Goal: Transaction & Acquisition: Purchase product/service

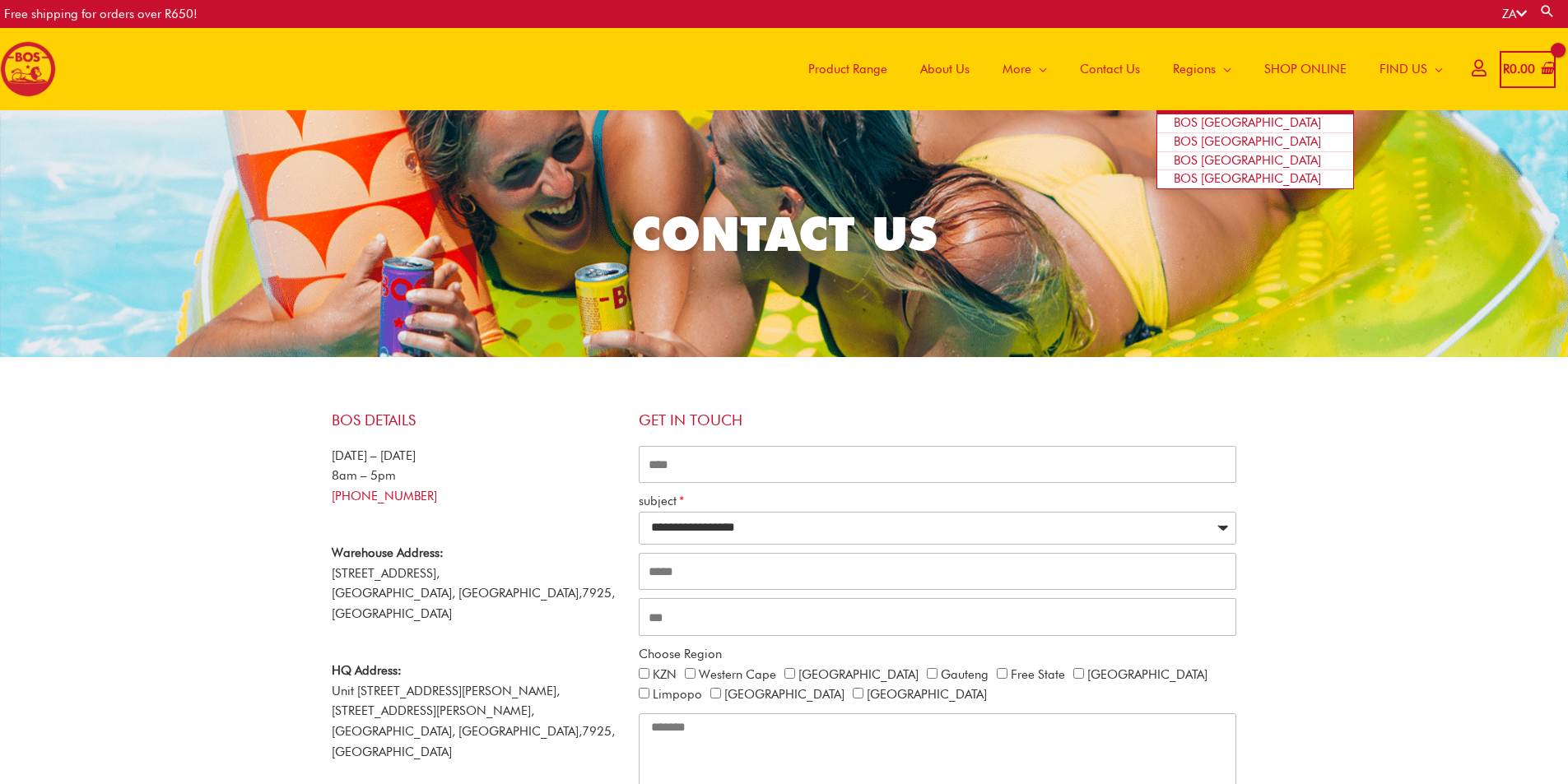
click at [1187, 118] on span "BOS [GEOGRAPHIC_DATA]" at bounding box center [1247, 123] width 147 height 15
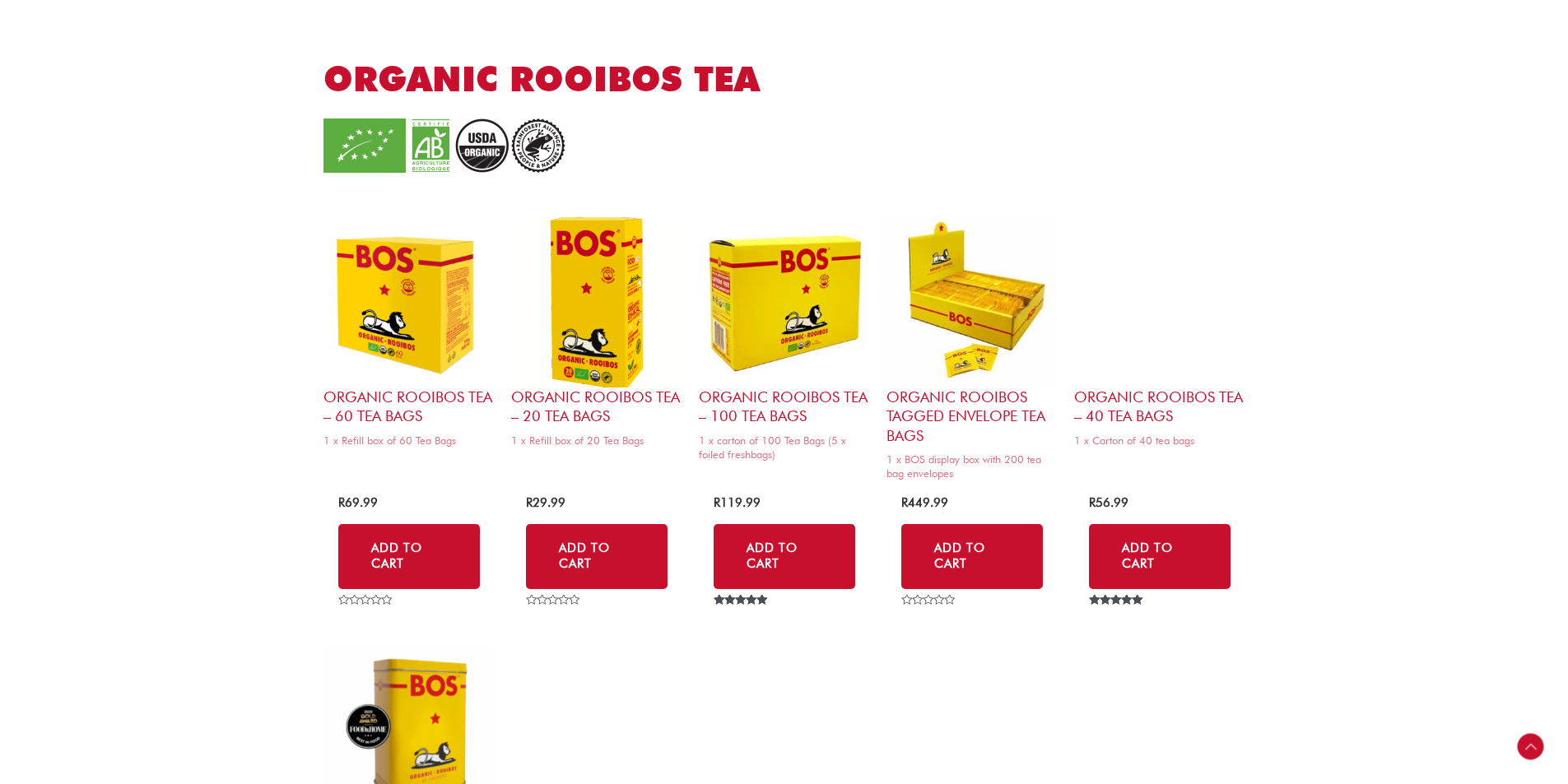
scroll to position [1563, 0]
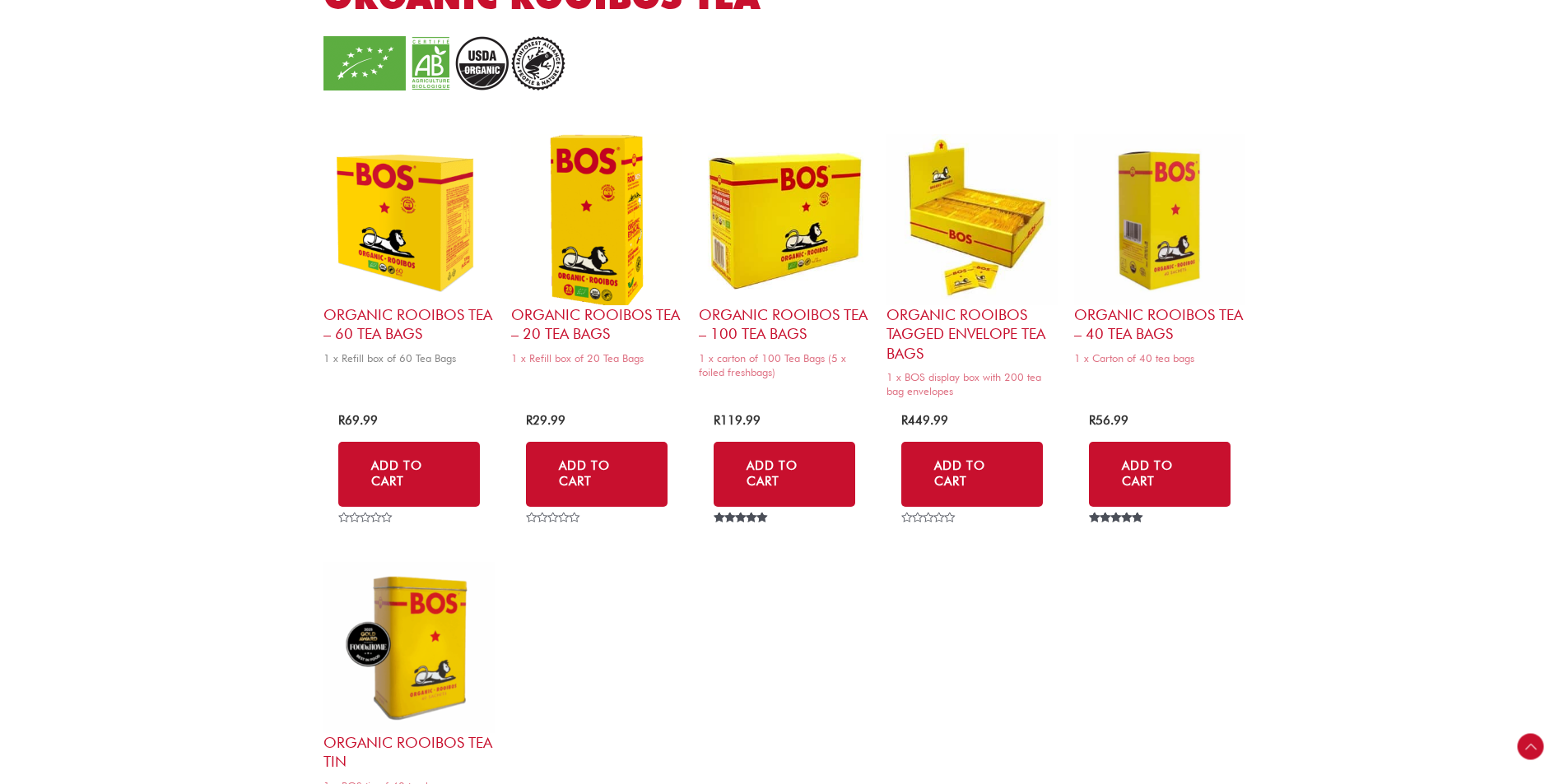
click at [388, 225] on img at bounding box center [409, 220] width 172 height 171
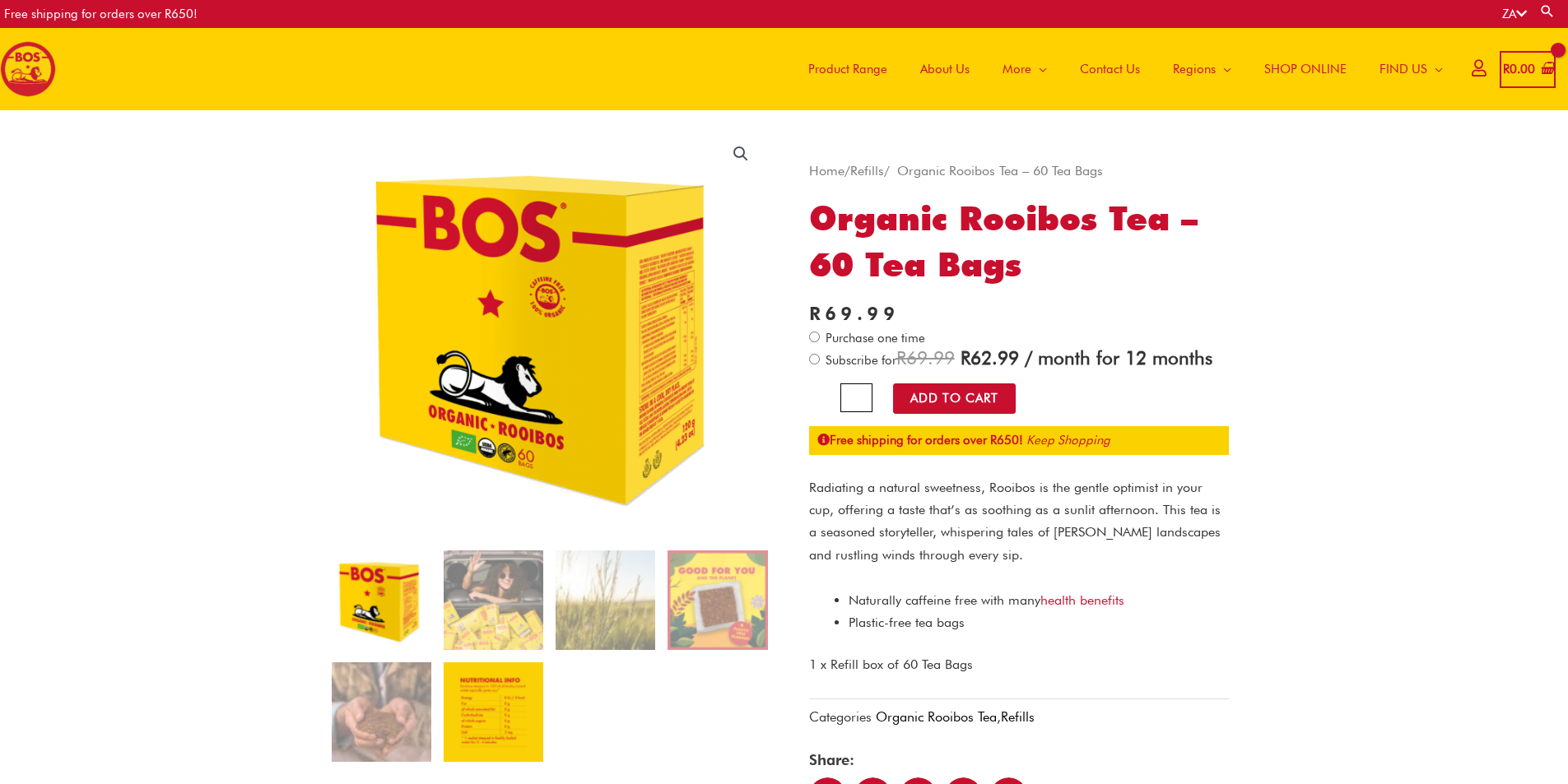
click at [485, 709] on img at bounding box center [494, 712] width 99 height 99
